Goal: Book appointment/travel/reservation

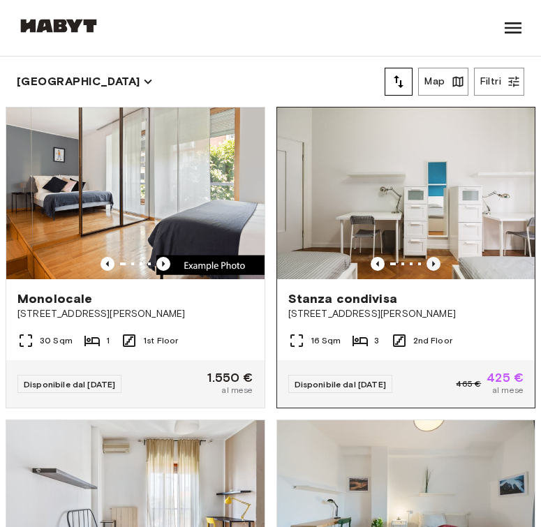
click at [430, 263] on icon "Previous image" at bounding box center [434, 264] width 14 height 14
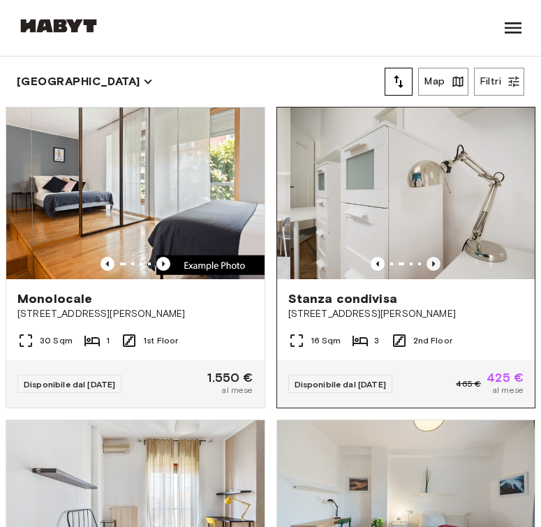
click at [430, 263] on icon "Previous image" at bounding box center [434, 264] width 14 height 14
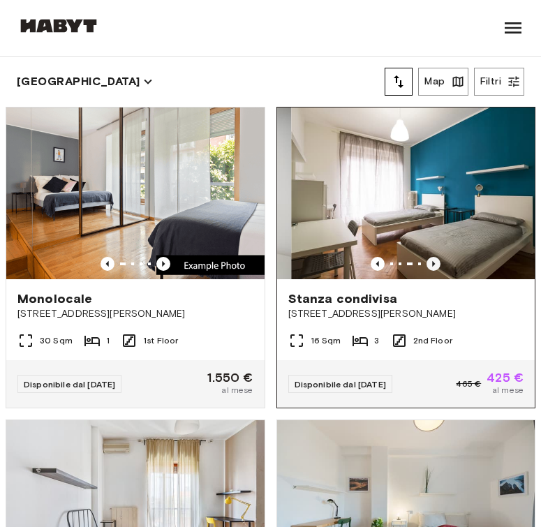
click at [430, 263] on icon "Previous image" at bounding box center [434, 264] width 14 height 14
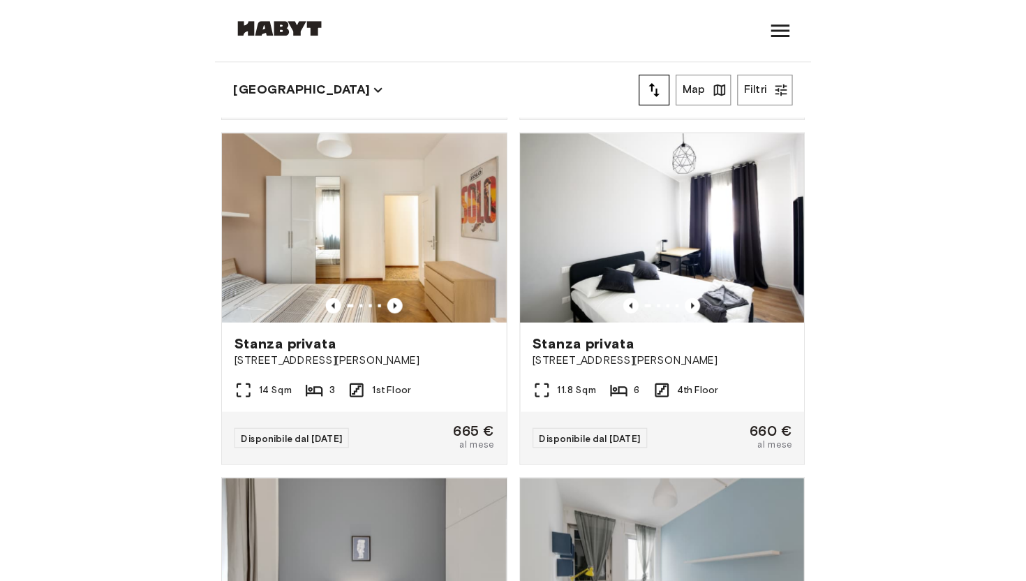
scroll to position [914, 0]
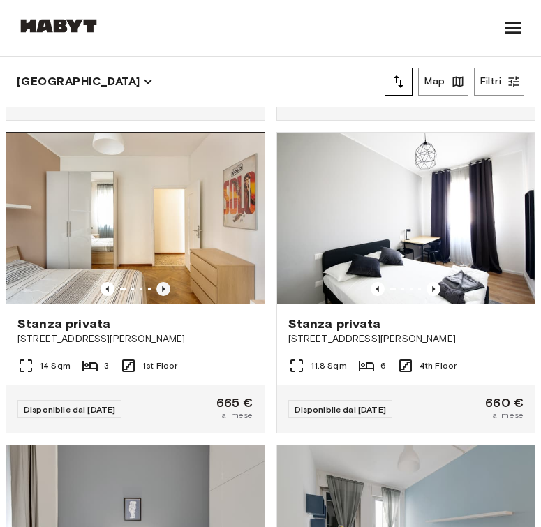
click at [161, 289] on icon "Previous image" at bounding box center [163, 289] width 14 height 14
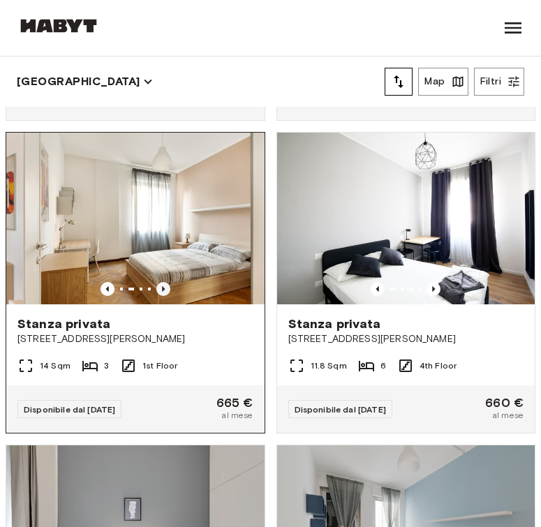
click at [161, 289] on icon "Previous image" at bounding box center [163, 289] width 14 height 14
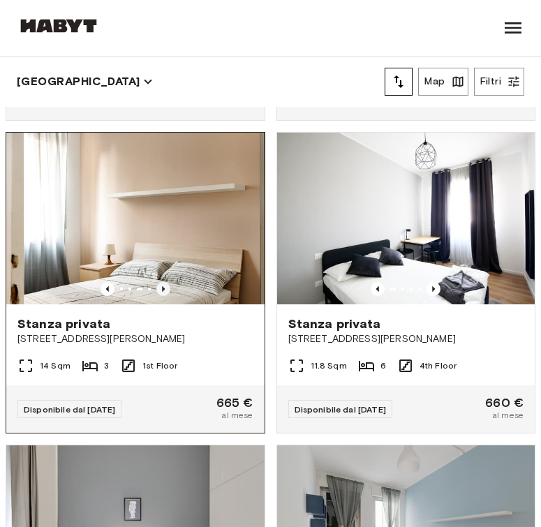
click at [161, 289] on icon "Previous image" at bounding box center [163, 289] width 14 height 14
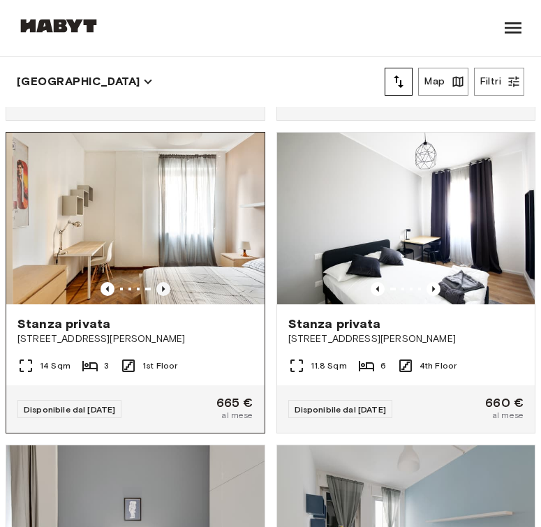
click at [161, 289] on icon "Previous image" at bounding box center [163, 289] width 14 height 14
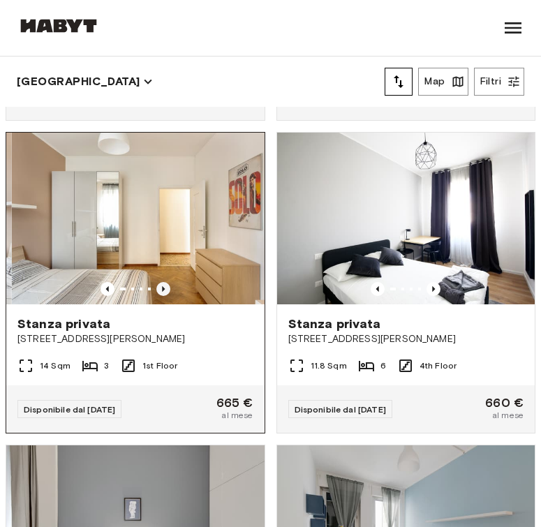
click at [161, 289] on icon "Previous image" at bounding box center [163, 289] width 14 height 14
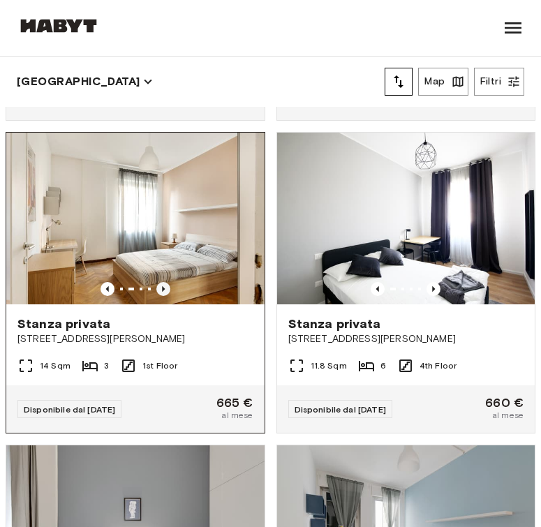
click at [161, 289] on icon "Previous image" at bounding box center [163, 289] width 14 height 14
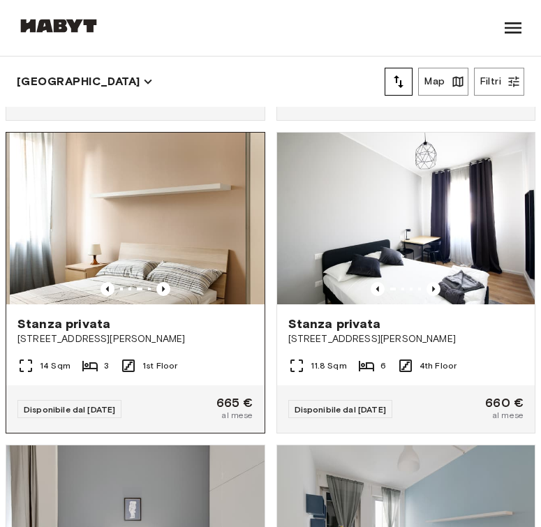
click at [186, 242] on img at bounding box center [139, 219] width 258 height 172
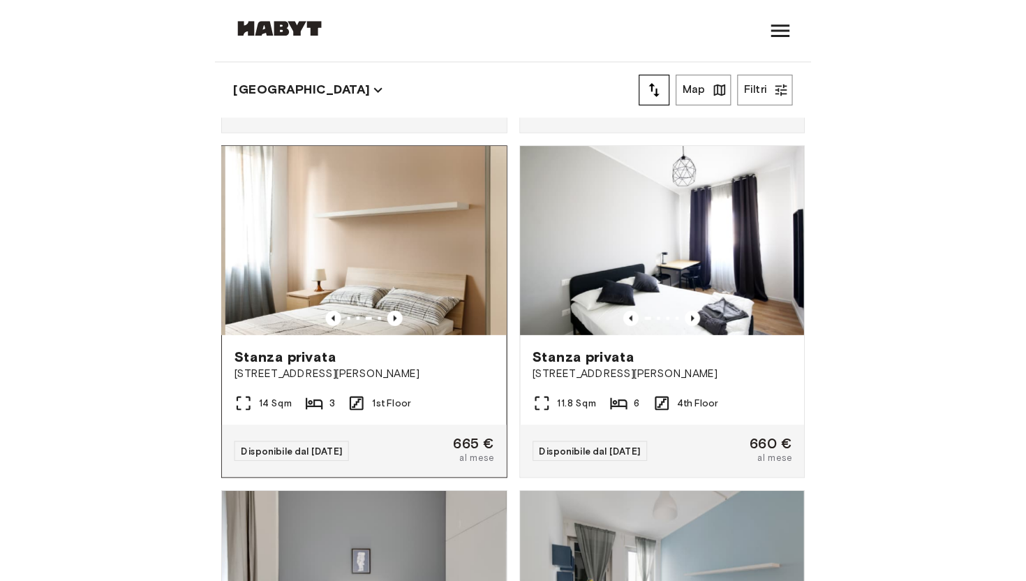
scroll to position [0, 0]
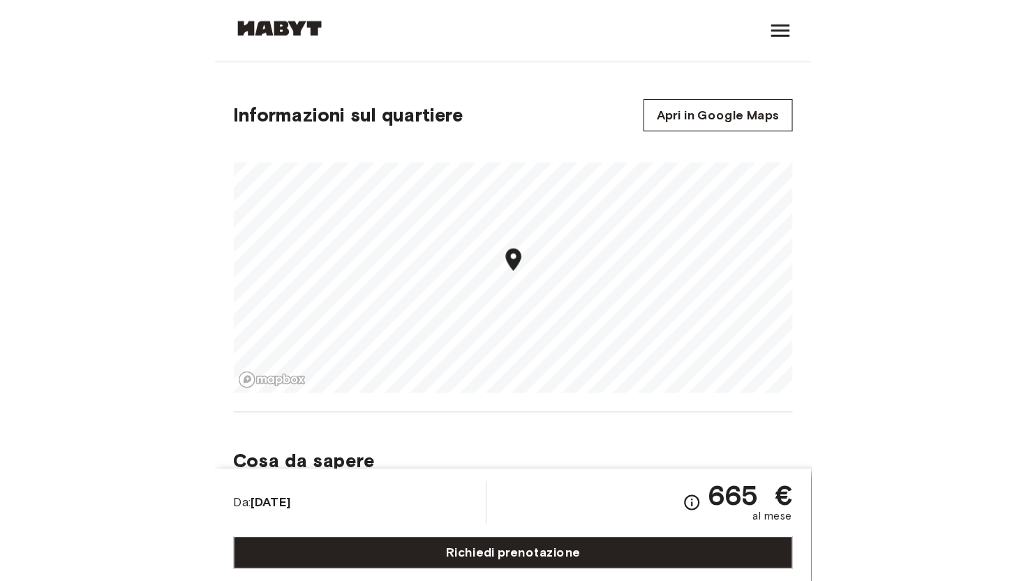
scroll to position [1373, 0]
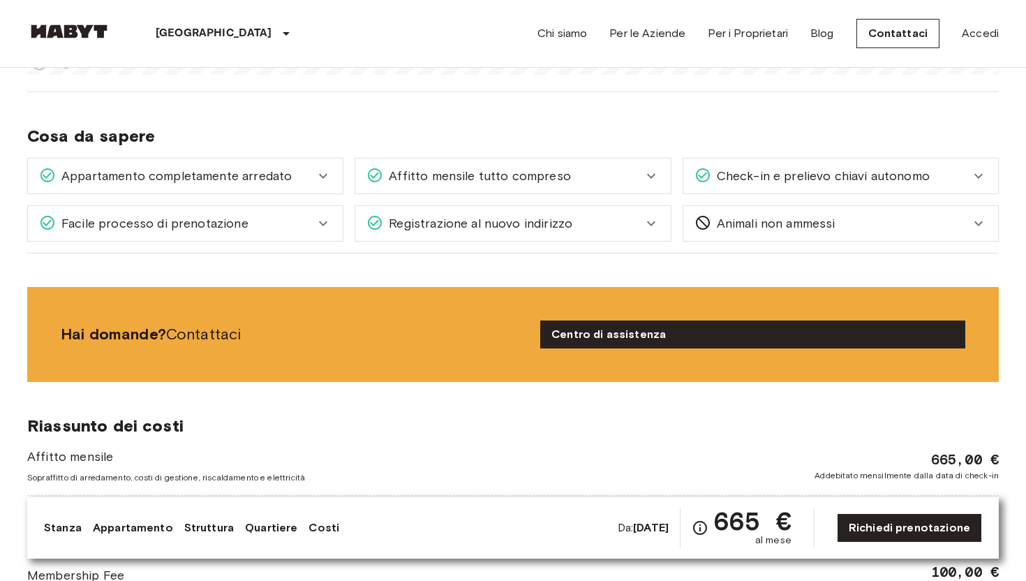
click at [54, 34] on img at bounding box center [69, 31] width 84 height 14
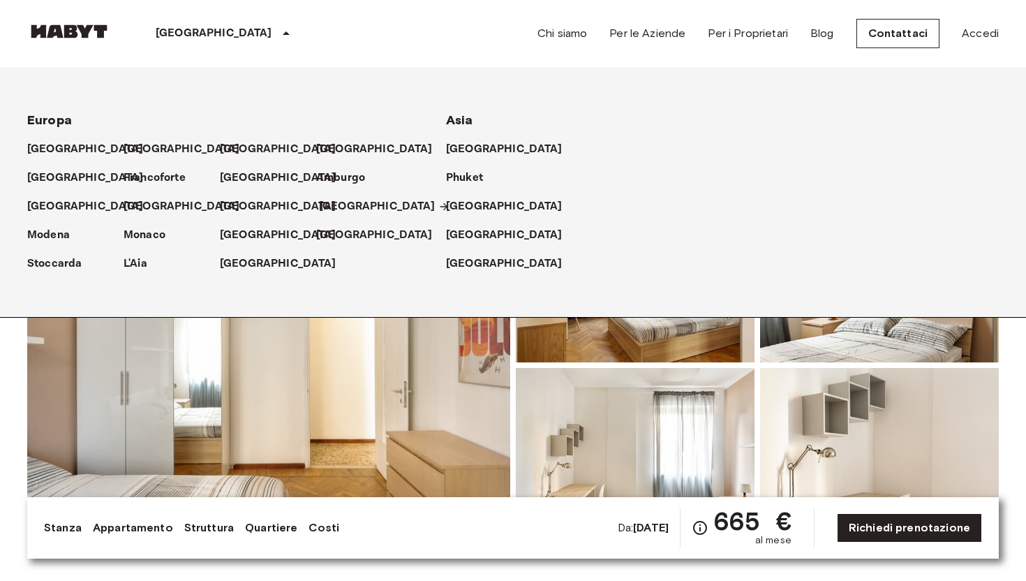
click at [333, 207] on p "[GEOGRAPHIC_DATA]" at bounding box center [377, 206] width 117 height 17
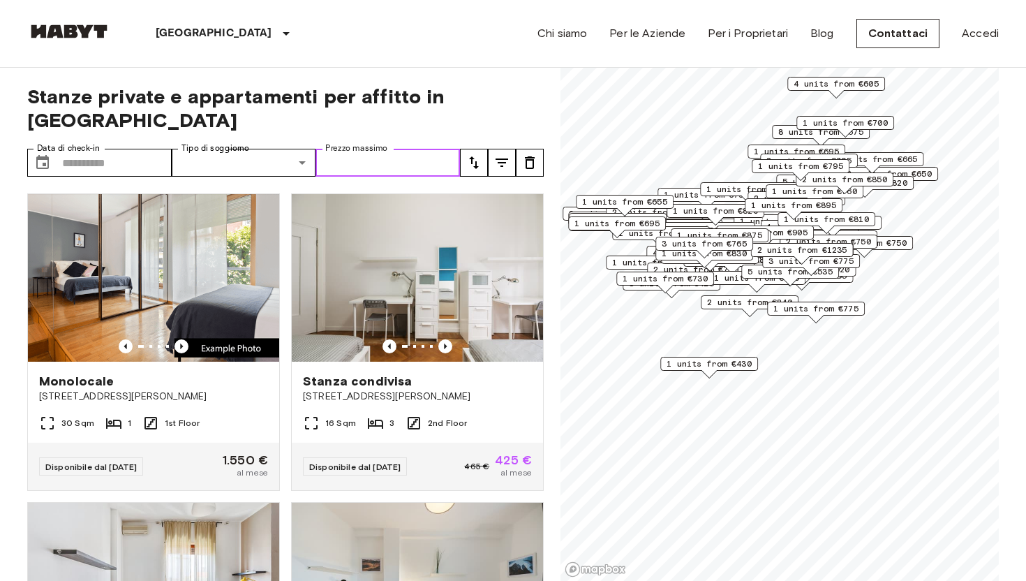
click at [436, 149] on input "Prezzo massimo" at bounding box center [388, 163] width 145 height 28
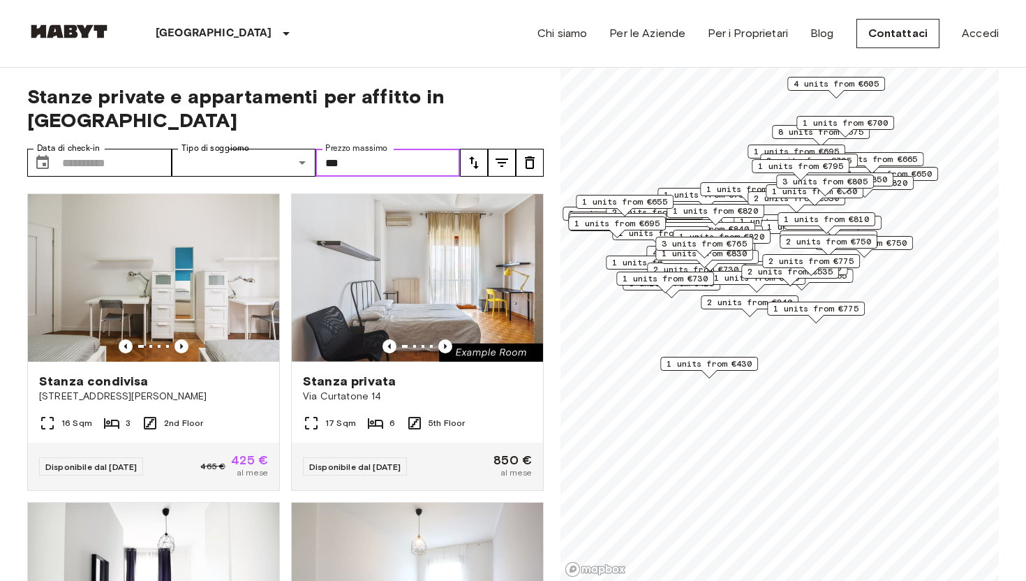
type input "***"
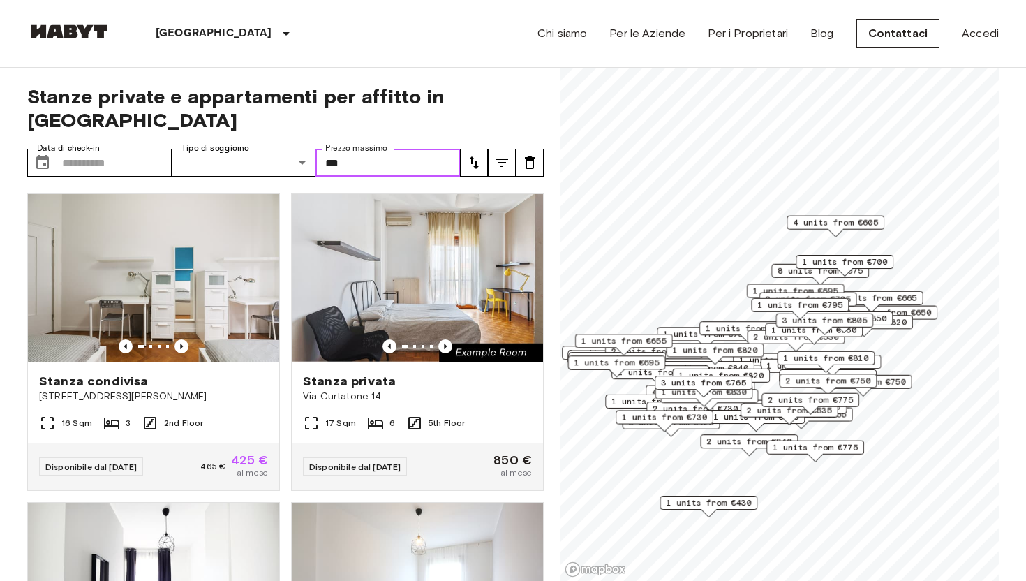
drag, startPoint x: 919, startPoint y: 185, endPoint x: 916, endPoint y: 328, distance: 143.1
click at [540, 327] on div "2 units from €650" at bounding box center [889, 317] width 98 height 22
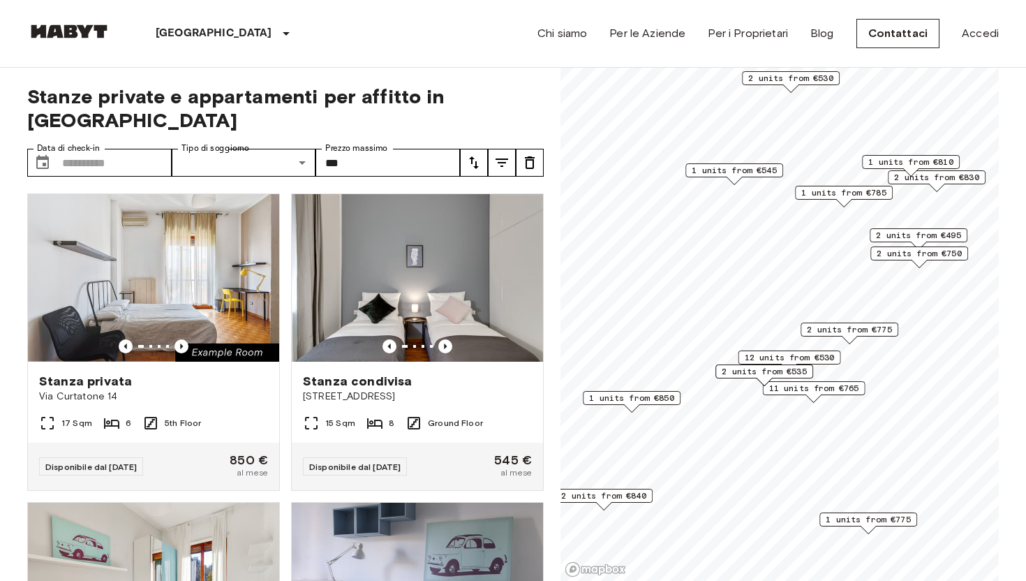
click at [540, 374] on span "2 units from €535" at bounding box center [764, 371] width 85 height 13
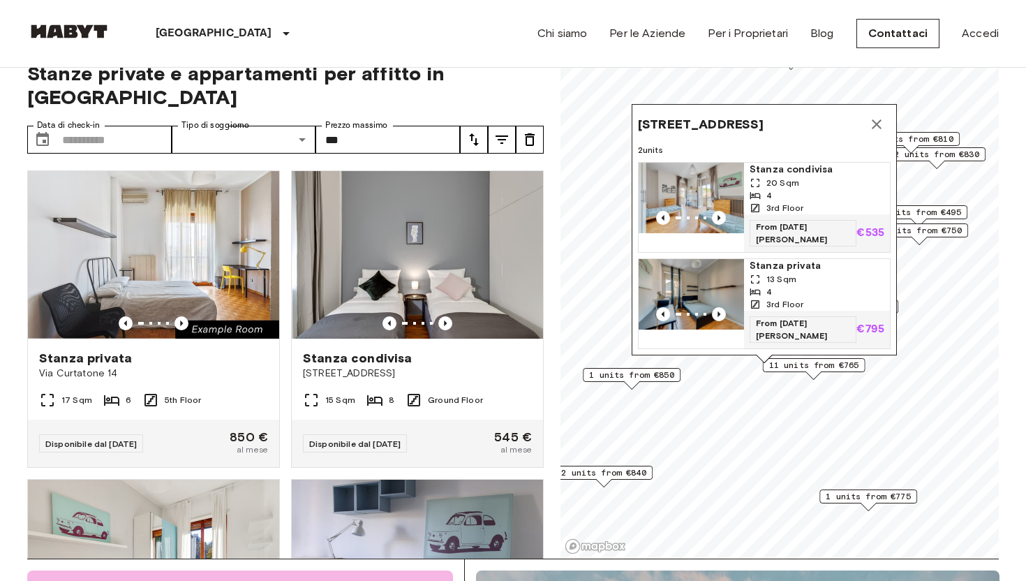
scroll to position [10, 0]
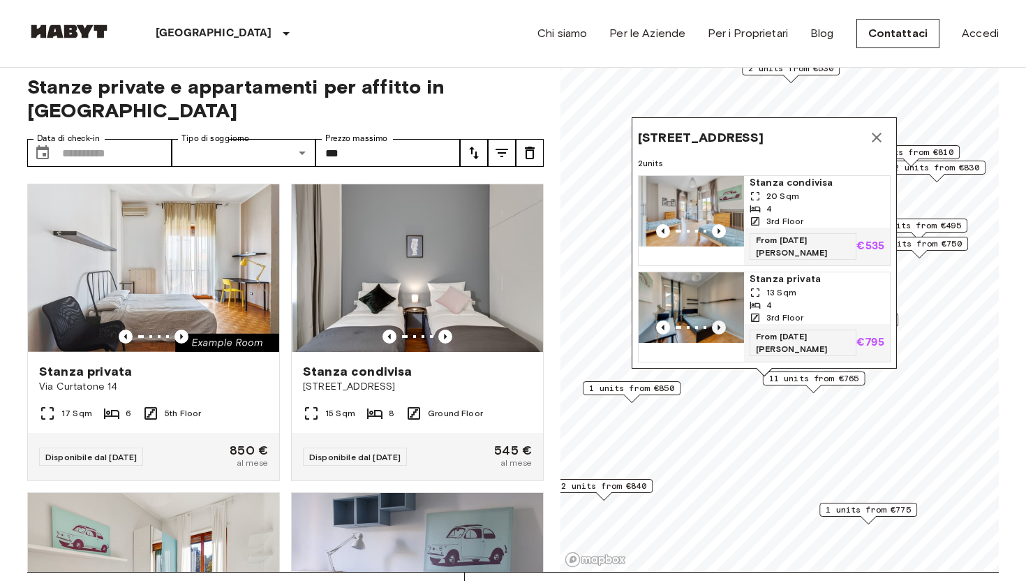
click at [540, 334] on icon "Previous image" at bounding box center [719, 327] width 14 height 14
click at [540, 330] on icon "Previous image" at bounding box center [719, 327] width 3 height 6
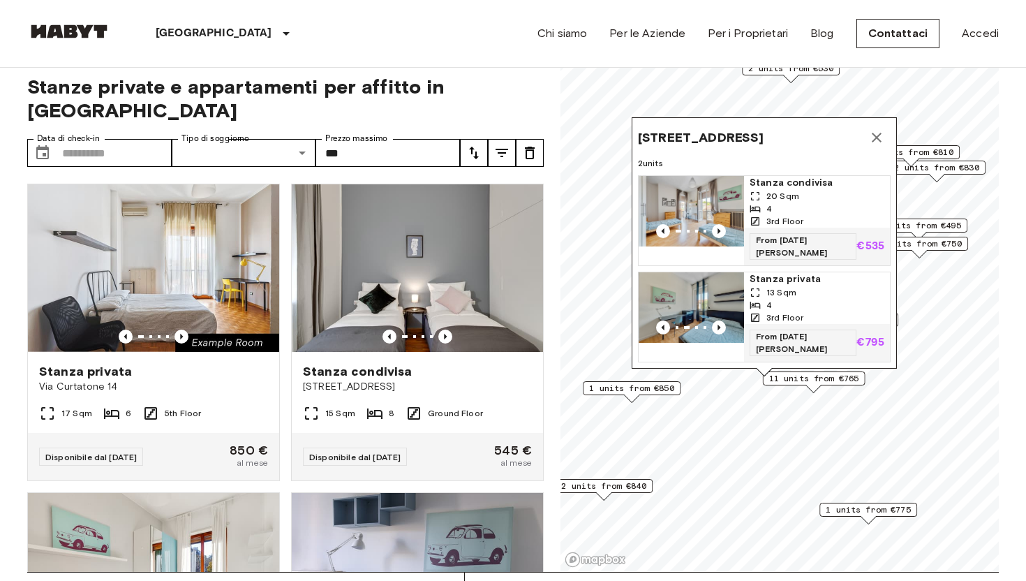
click at [540, 146] on icon "Map marker" at bounding box center [876, 137] width 17 height 17
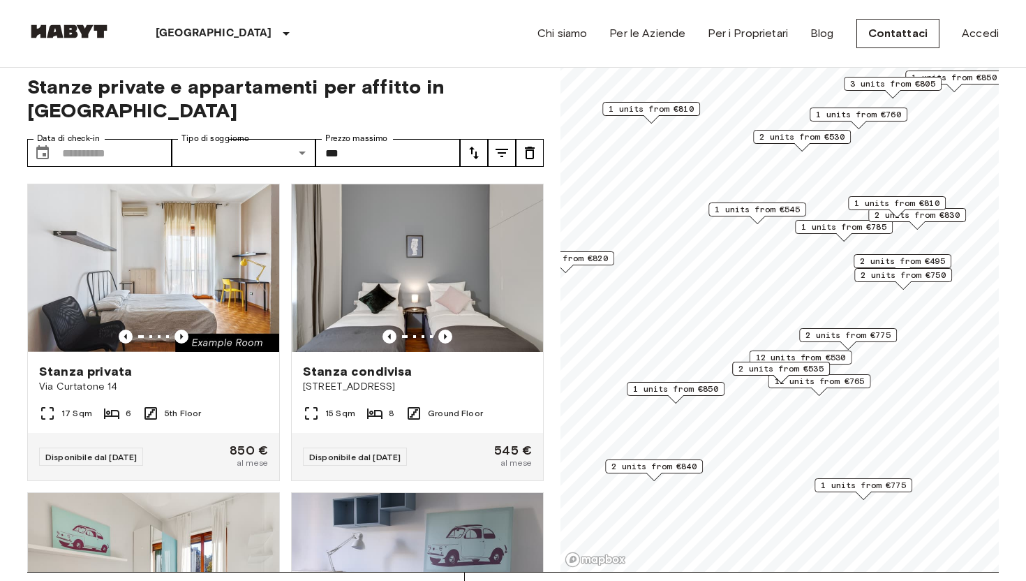
click at [540, 483] on span "1 units from €775" at bounding box center [863, 485] width 85 height 13
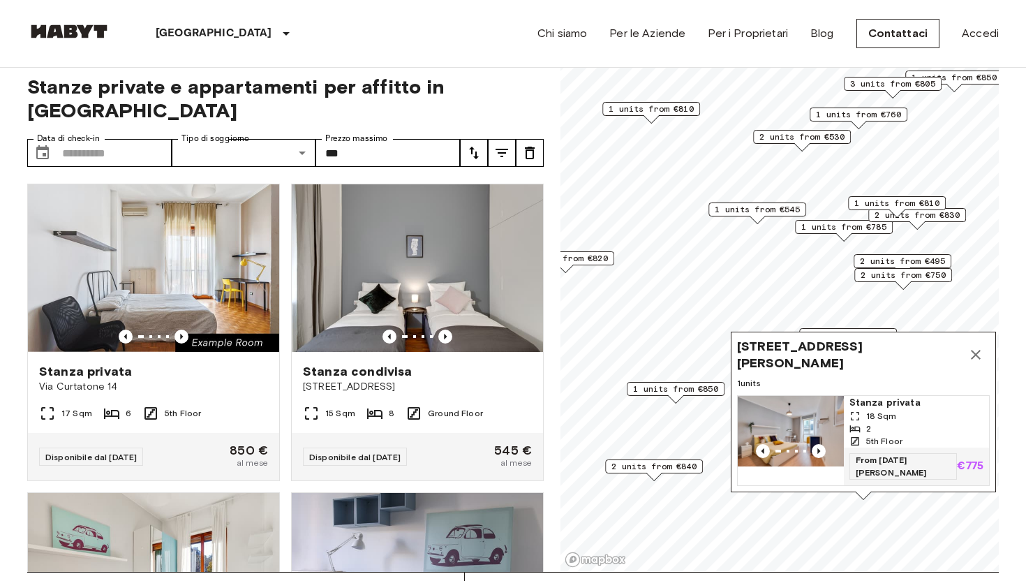
click at [540, 355] on icon "Map marker" at bounding box center [976, 354] width 17 height 17
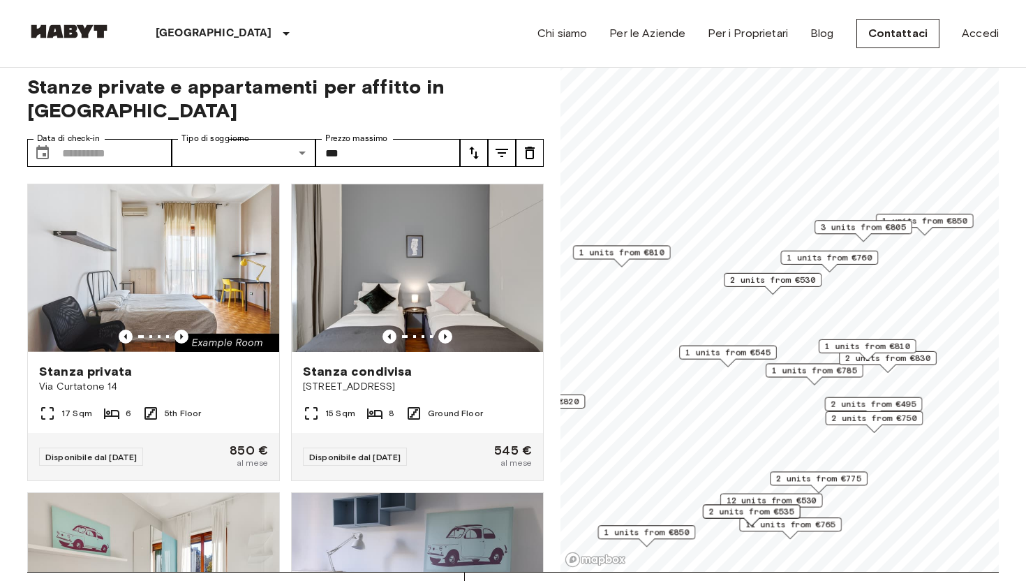
drag, startPoint x: 840, startPoint y: 145, endPoint x: 783, endPoint y: 304, distance: 168.9
click at [540, 295] on div "2 units from €530" at bounding box center [773, 284] width 98 height 22
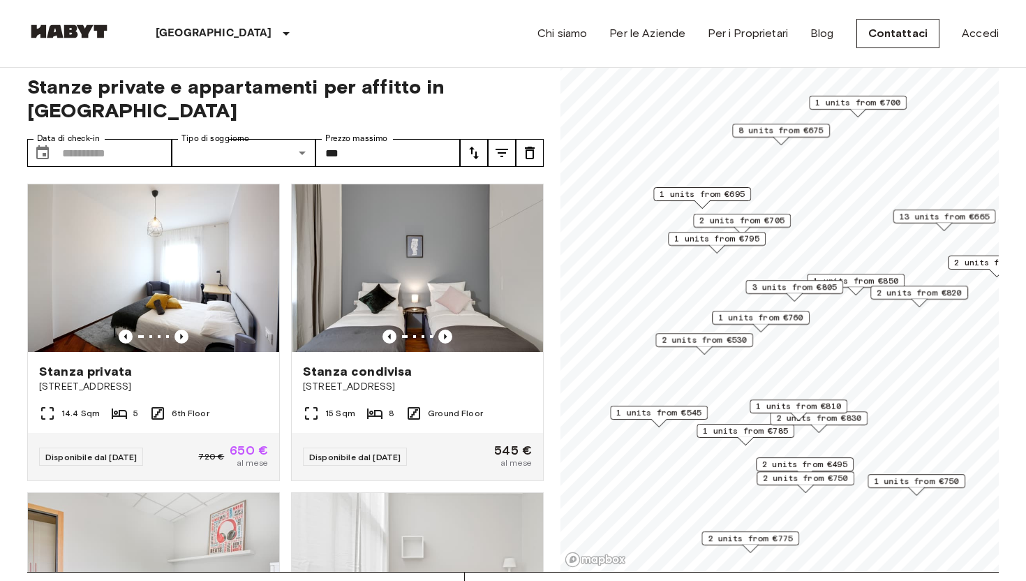
click at [540, 238] on span "1 units from €795" at bounding box center [716, 238] width 85 height 13
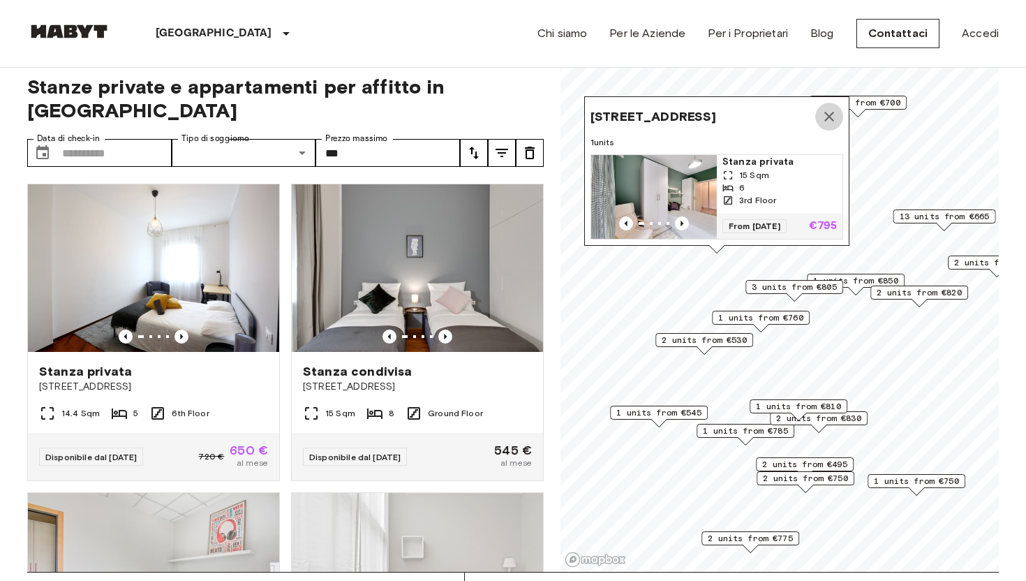
click at [540, 112] on icon "Map marker" at bounding box center [829, 116] width 17 height 17
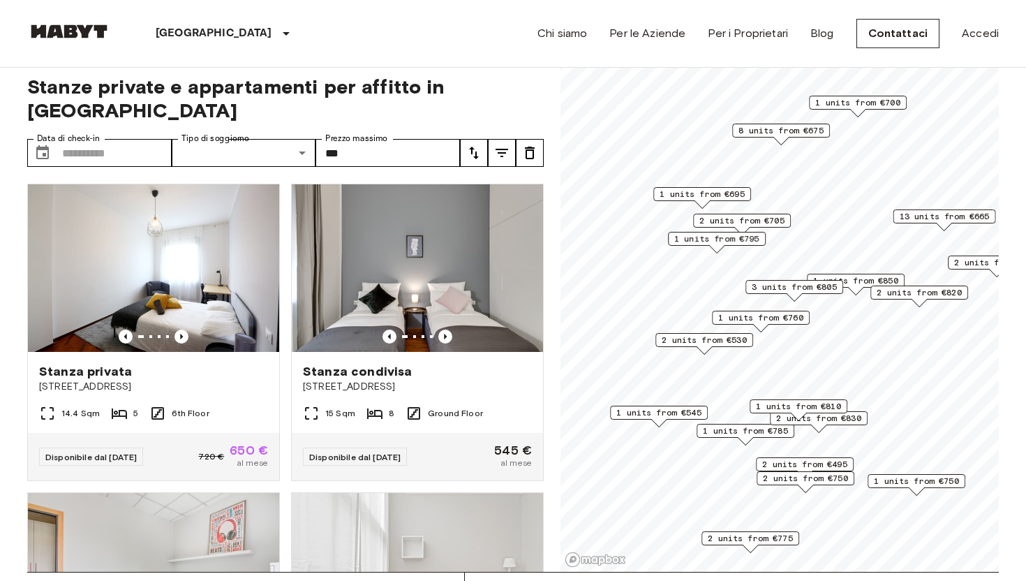
click at [540, 281] on span "3 units from €805" at bounding box center [794, 287] width 85 height 13
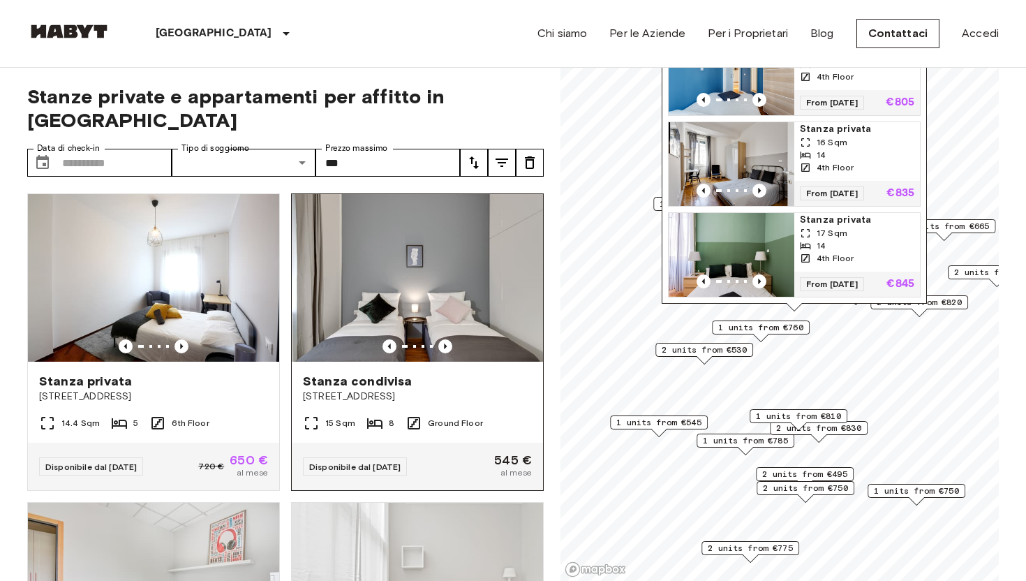
click at [450, 277] on img at bounding box center [417, 278] width 251 height 168
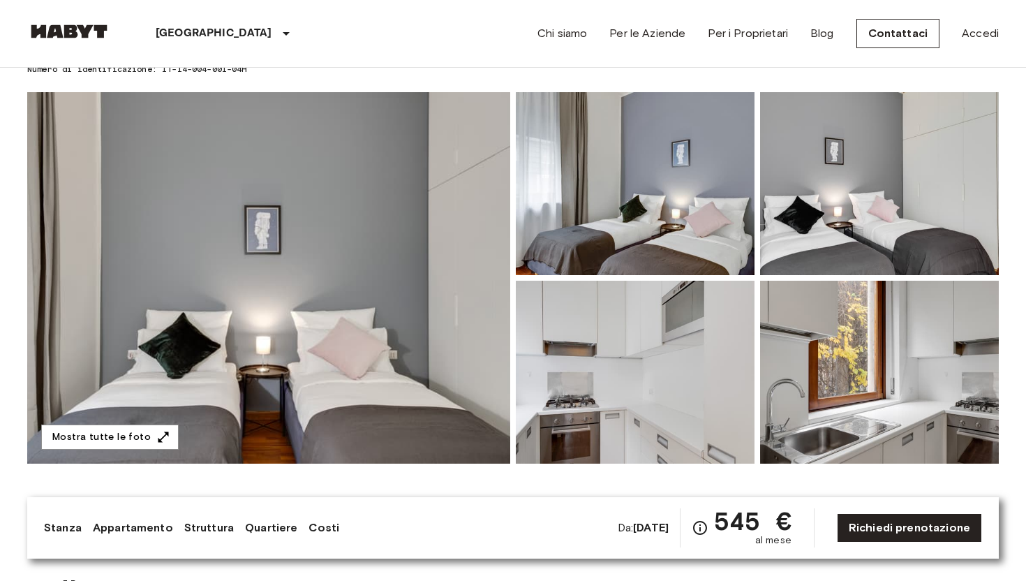
scroll to position [169, 0]
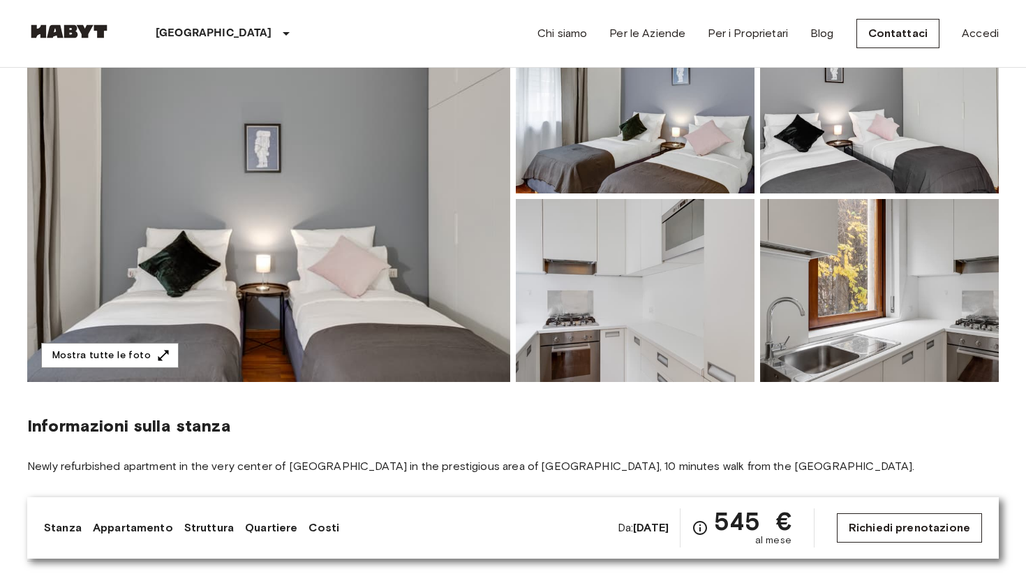
click at [870, 529] on link "Richiedi prenotazione" at bounding box center [909, 527] width 145 height 29
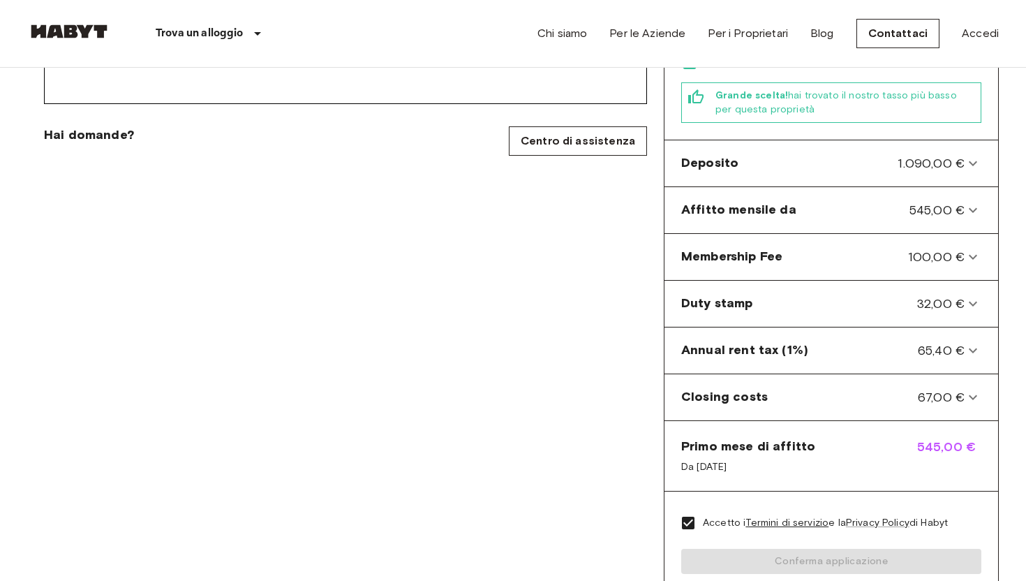
scroll to position [515, 0]
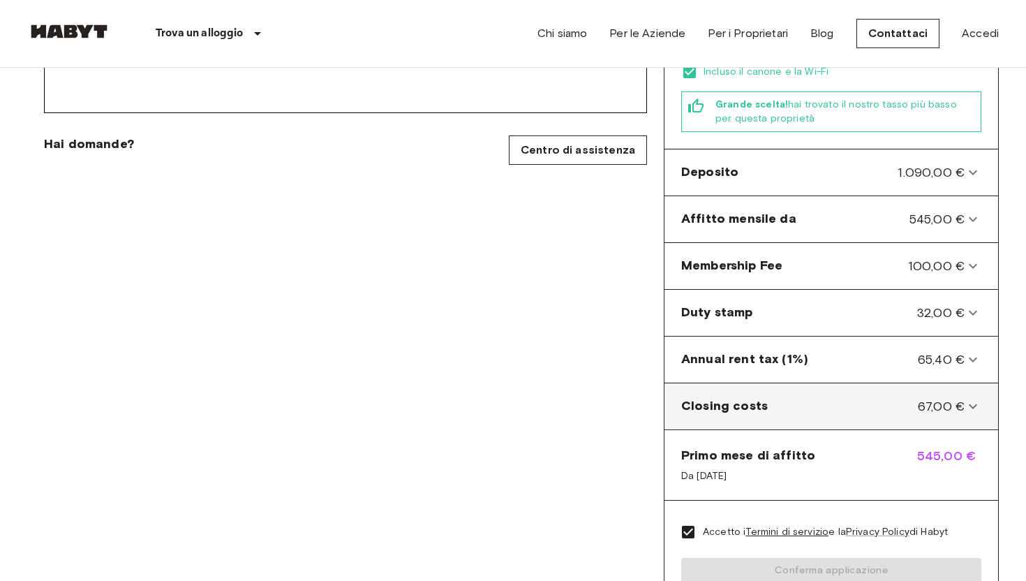
click at [853, 389] on costs-panel "Closing costs 67,00 €" at bounding box center [831, 406] width 323 height 35
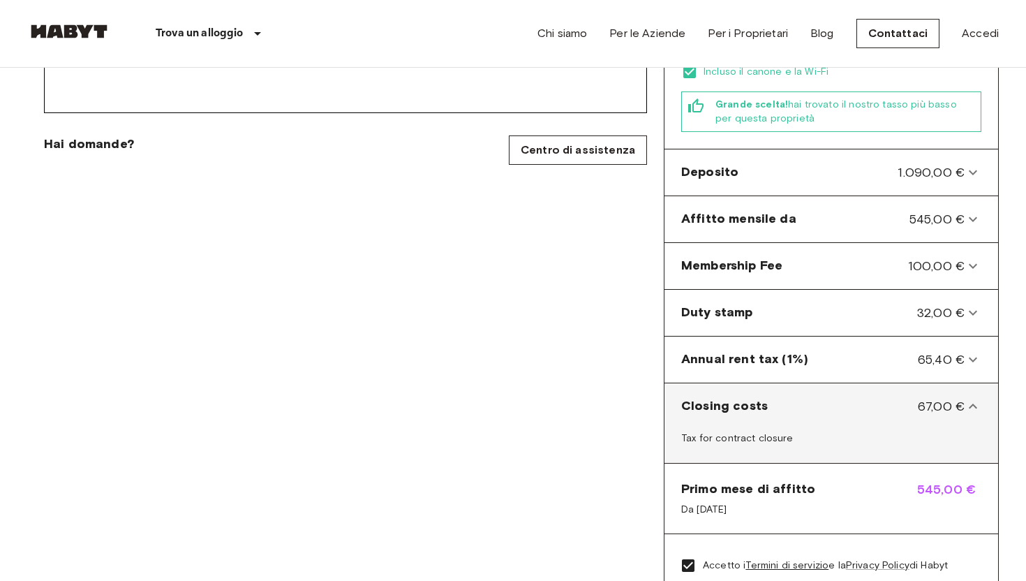
click at [853, 389] on costs-panel "Closing costs 67,00 €" at bounding box center [831, 406] width 323 height 35
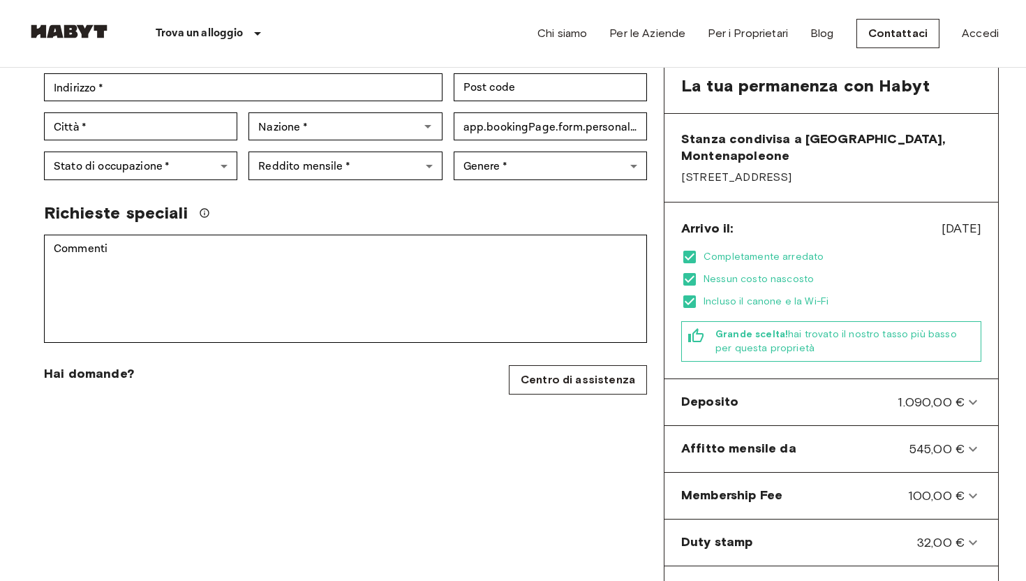
scroll to position [0, 0]
